Goal: Information Seeking & Learning: Learn about a topic

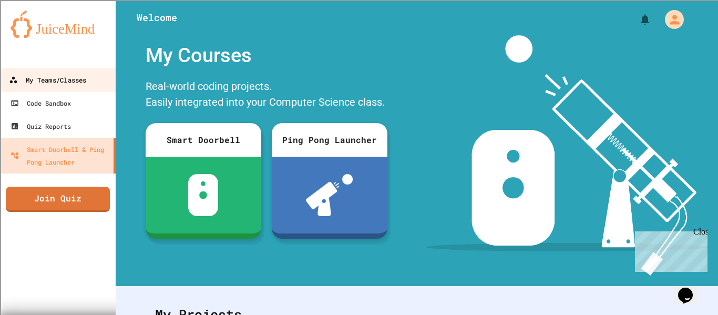
click at [90, 75] on link "My Teams/Classes" at bounding box center [57, 80] width 119 height 24
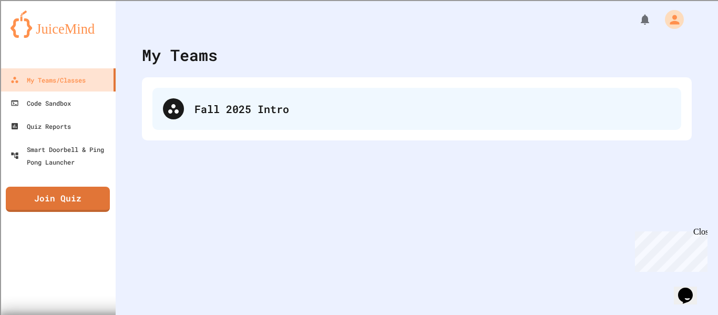
click at [253, 115] on div "Fall 2025 Intro" at bounding box center [433, 109] width 476 height 16
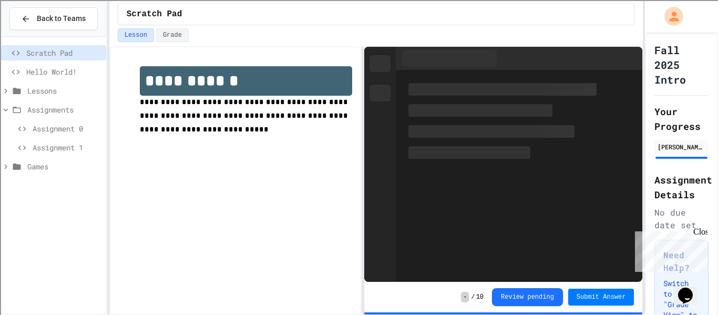
click at [75, 161] on span "Games" at bounding box center [64, 166] width 75 height 11
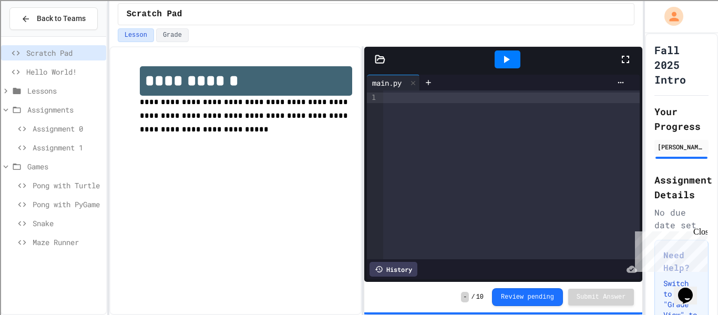
click at [85, 129] on span "Assignment 0" at bounding box center [67, 128] width 69 height 11
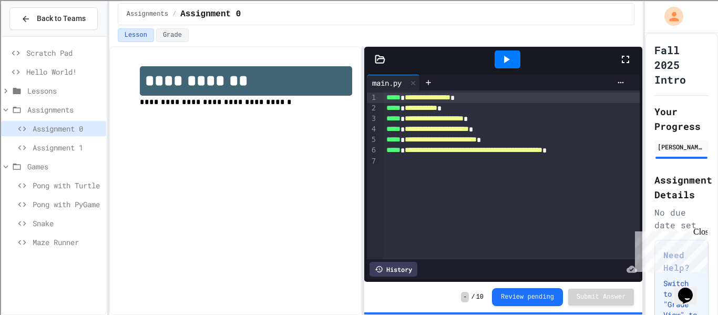
click at [511, 54] on icon at bounding box center [506, 59] width 13 height 13
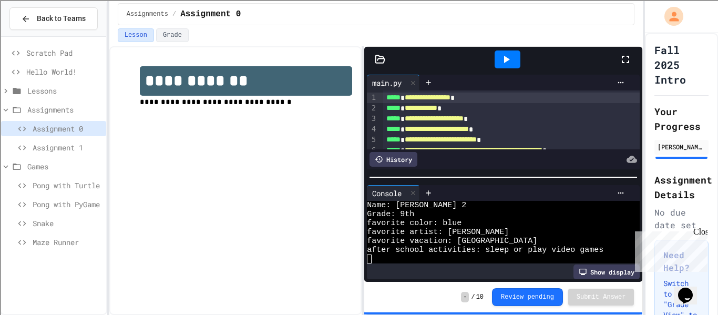
click at [270, 194] on div "**********" at bounding box center [235, 180] width 253 height 269
click at [65, 152] on span "Assignment 1" at bounding box center [67, 147] width 69 height 11
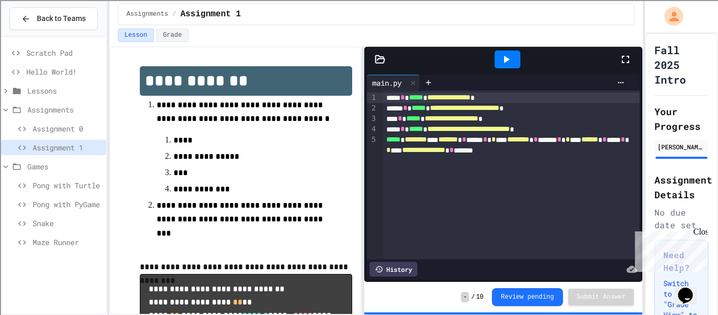
click at [501, 64] on icon at bounding box center [506, 59] width 13 height 13
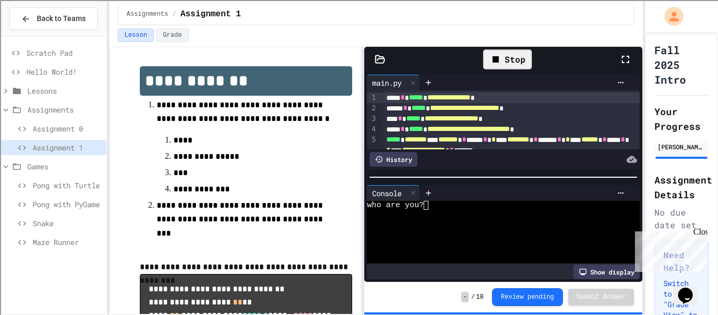
click at [625, 65] on icon at bounding box center [626, 59] width 13 height 13
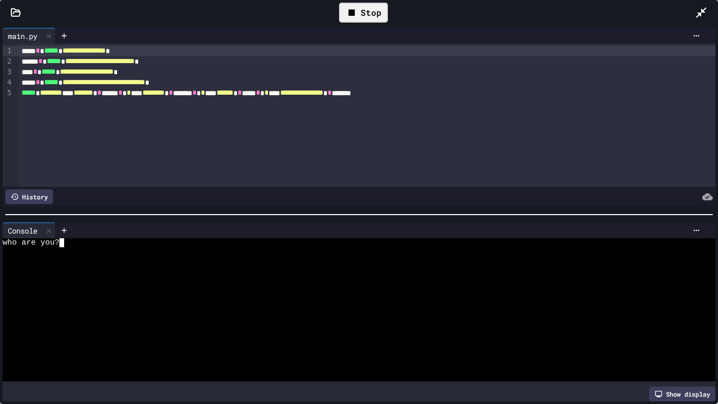
click at [76, 239] on div "who are you?" at bounding box center [355, 242] width 705 height 9
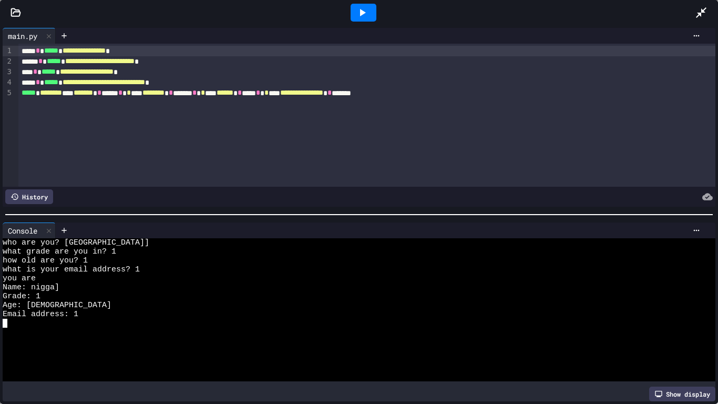
click at [703, 16] on icon at bounding box center [701, 12] width 13 height 13
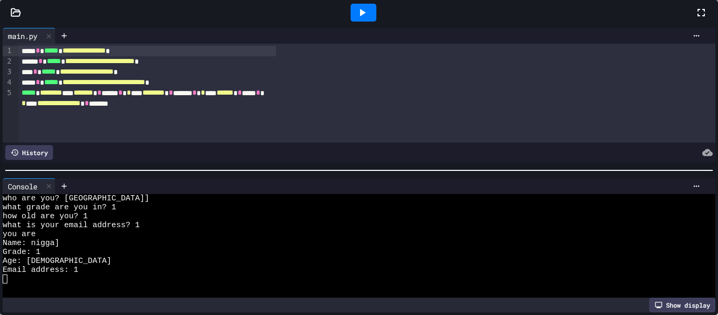
scroll to position [27, 0]
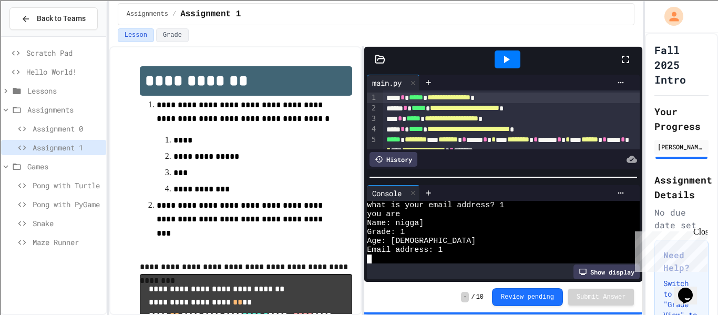
click at [504, 249] on div "Email address: 1" at bounding box center [499, 250] width 265 height 9
click at [410, 190] on div at bounding box center [413, 193] width 13 height 15
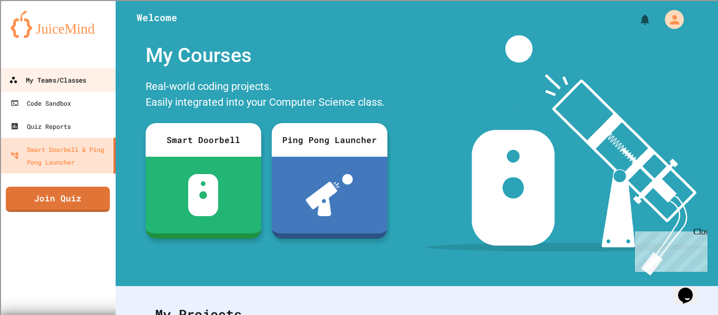
click at [65, 88] on link "My Teams/Classes" at bounding box center [57, 80] width 119 height 24
